Goal: Information Seeking & Learning: Check status

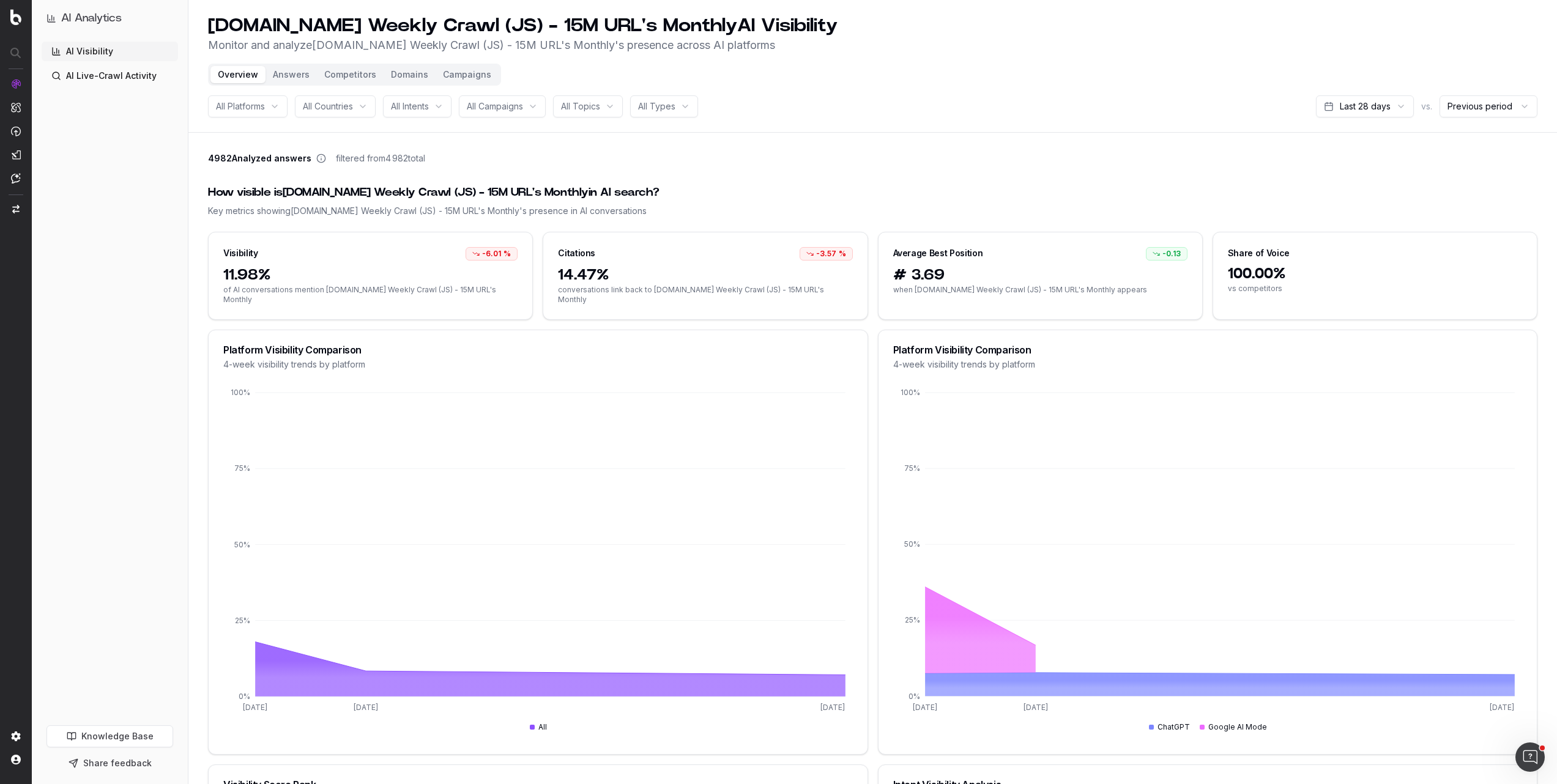
click at [292, 77] on button "Answers" at bounding box center [291, 74] width 52 height 18
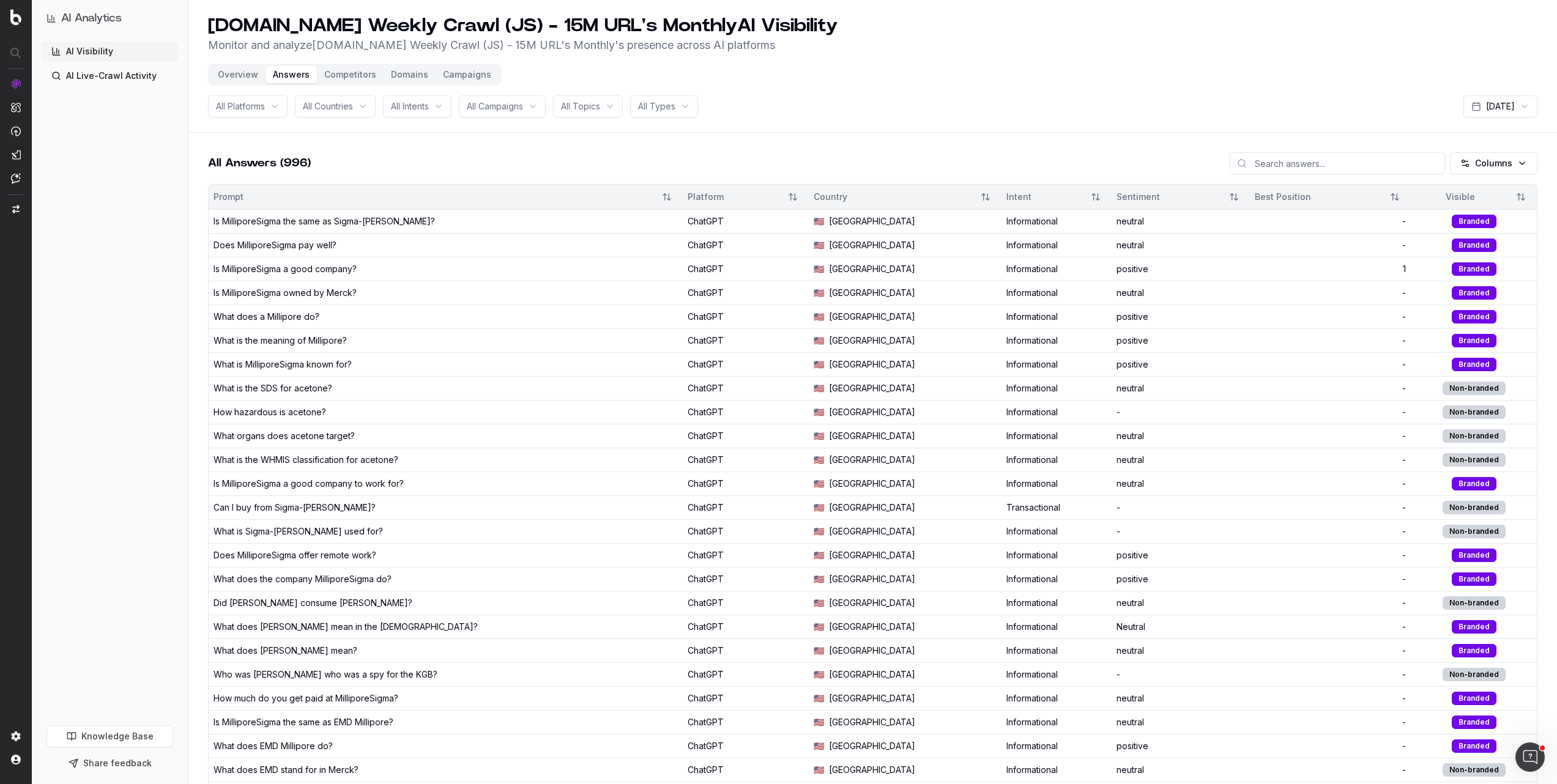
click at [231, 79] on button "Overview" at bounding box center [238, 74] width 55 height 18
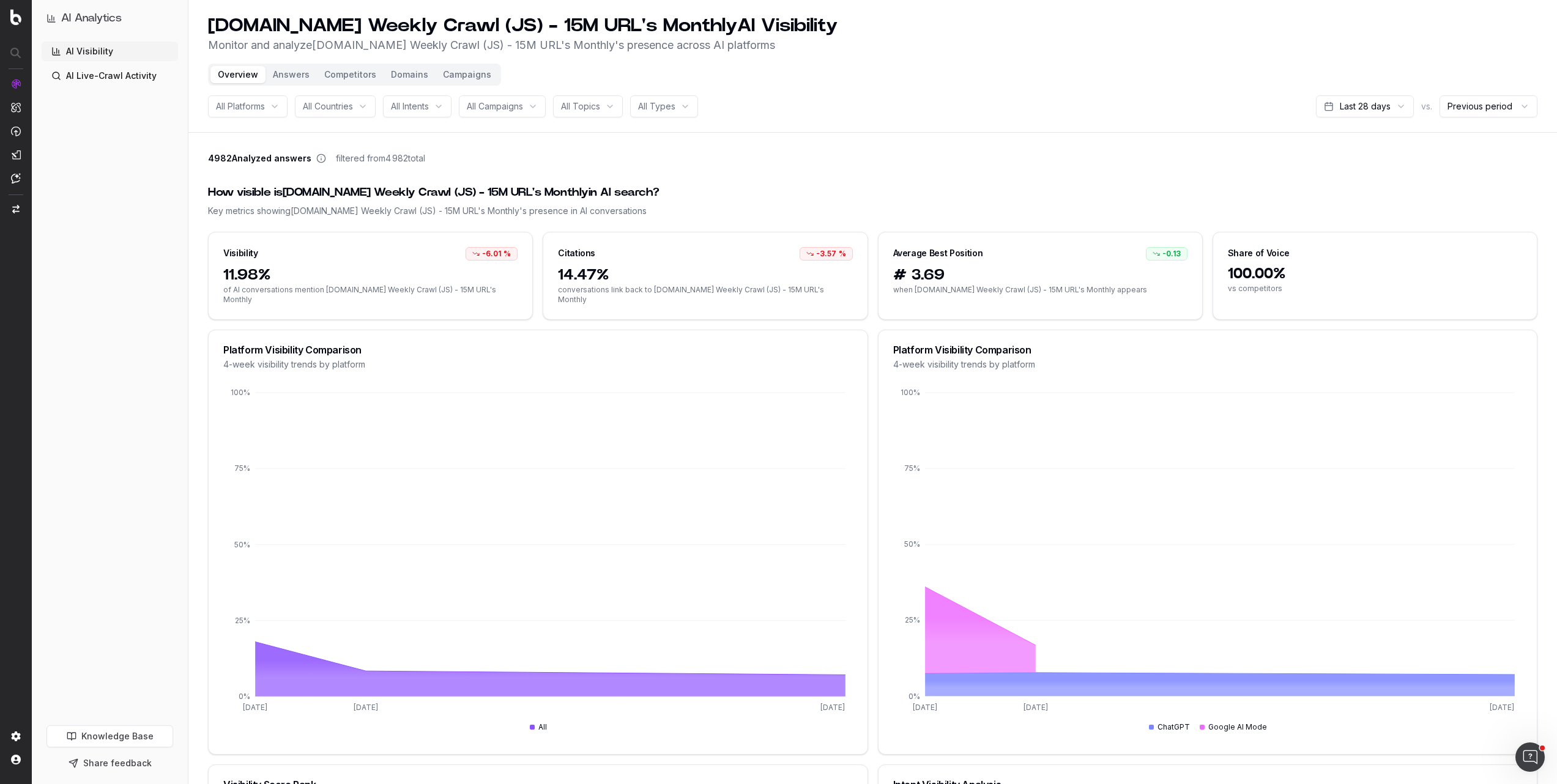
click at [298, 78] on button "Answers" at bounding box center [291, 74] width 52 height 18
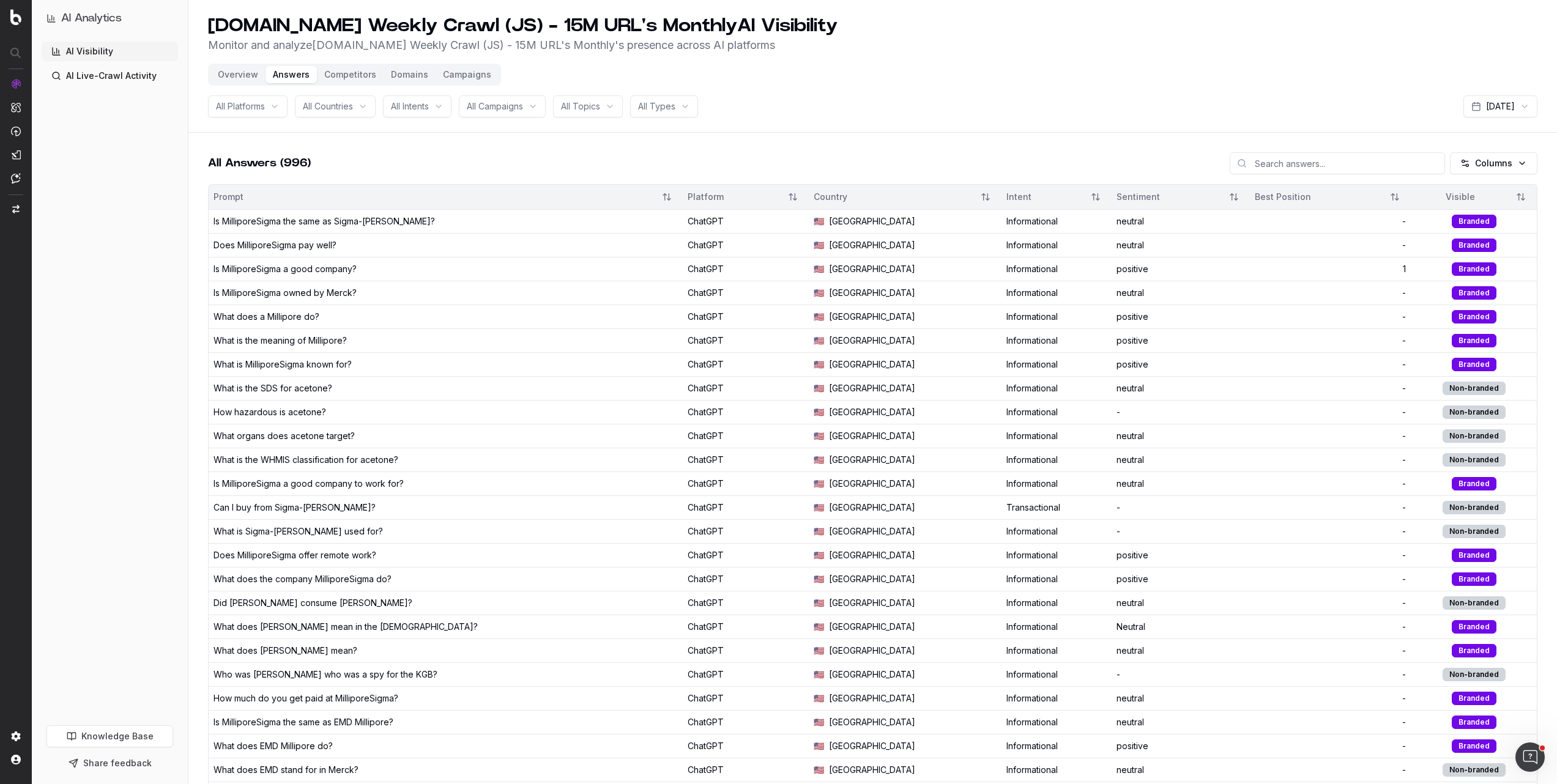
click at [1516, 105] on html "AI Analytics AI Visibility AI Live-Crawl Activity Knowledge Base Share feedback…" at bounding box center [778, 392] width 1557 height 784
drag, startPoint x: 98, startPoint y: 133, endPoint x: 61, endPoint y: 127, distance: 37.5
click at [95, 132] on html "AI Analytics AI Visibility AI Live-Crawl Activity Knowledge Base Share feedback…" at bounding box center [778, 392] width 1557 height 784
